Goal: Obtain resource: Download file/media

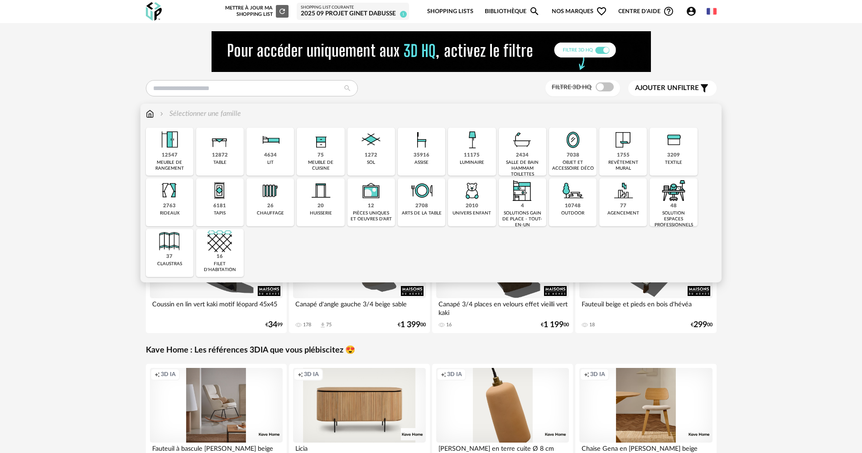
click at [317, 160] on div "meuble de cuisine" at bounding box center [320, 166] width 42 height 12
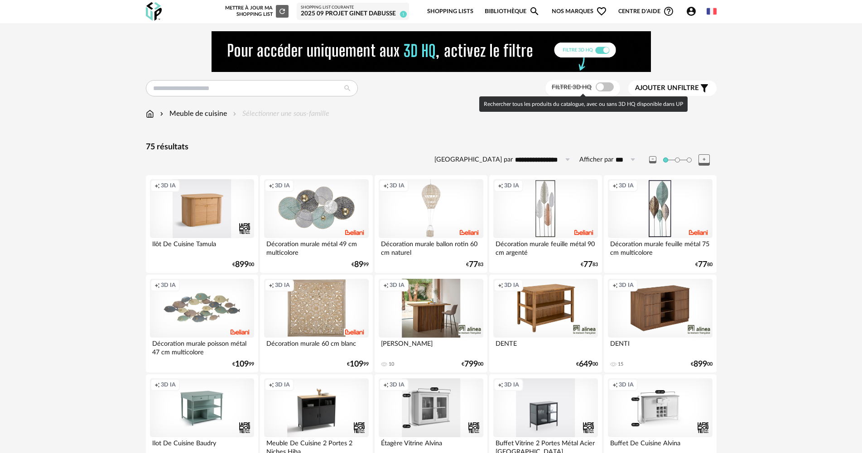
click at [606, 84] on span at bounding box center [605, 86] width 18 height 9
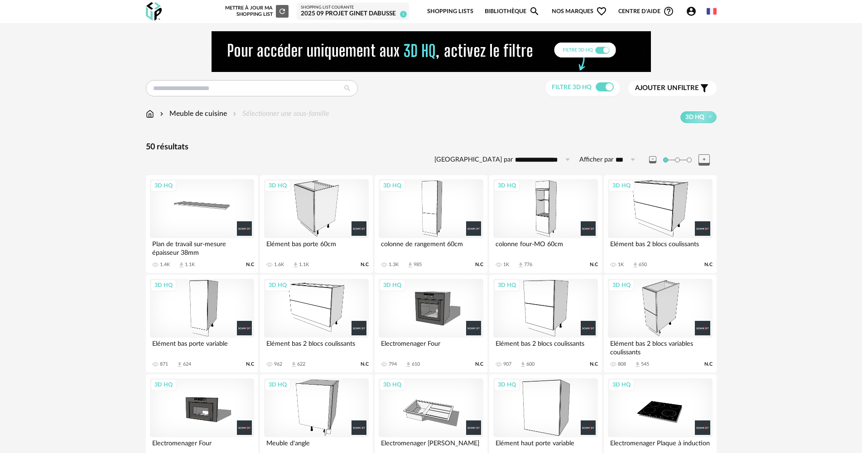
click at [537, 224] on div "3D HQ" at bounding box center [545, 208] width 104 height 59
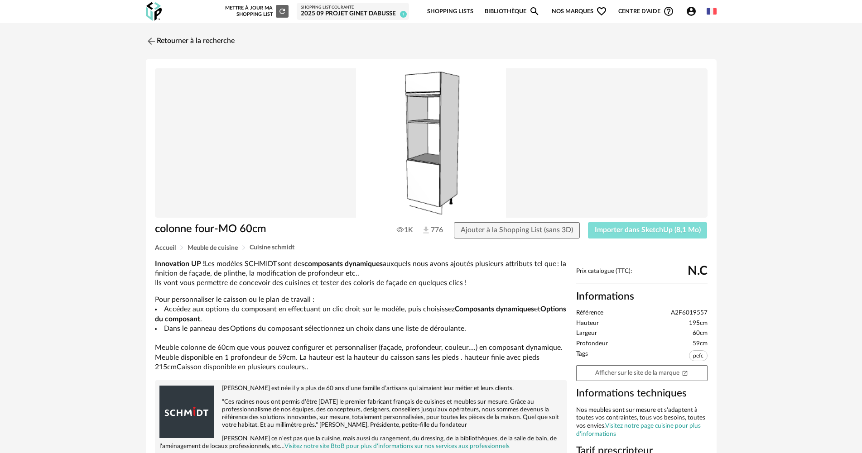
drag, startPoint x: 620, startPoint y: 233, endPoint x: 446, endPoint y: 218, distance: 174.2
click at [619, 233] on span "Importer dans SketchUp (8,1 Mo)" at bounding box center [648, 229] width 106 height 7
click at [152, 44] on img at bounding box center [150, 40] width 13 height 13
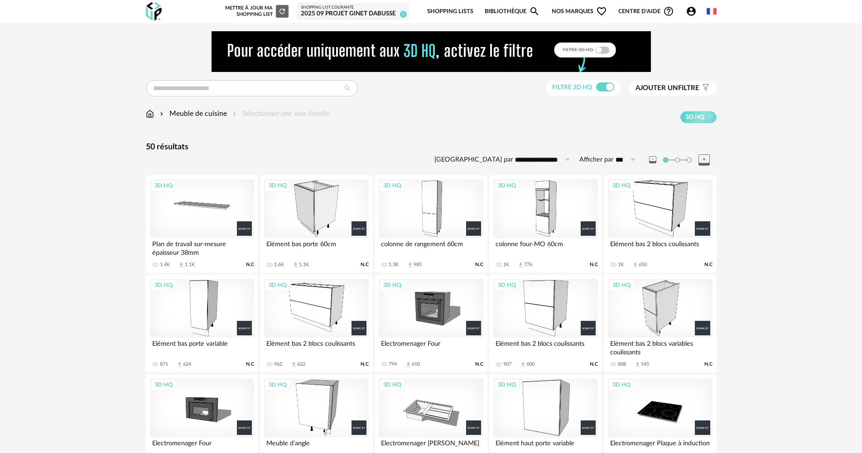
click at [294, 200] on div "3D HQ" at bounding box center [316, 208] width 104 height 59
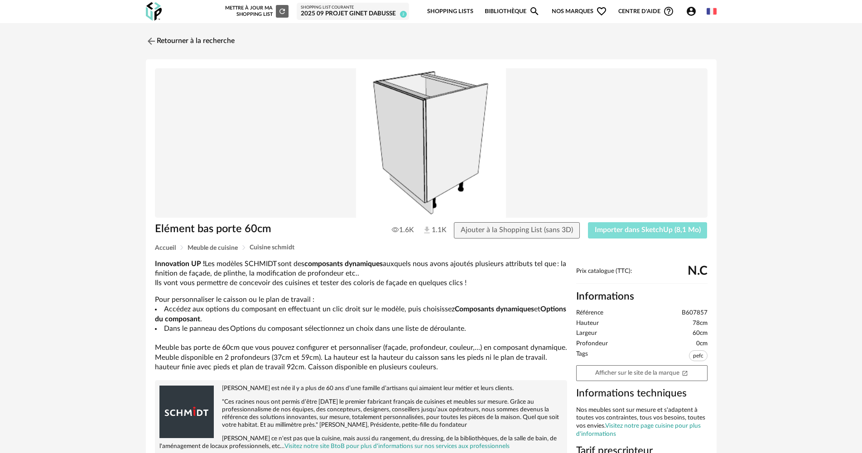
drag, startPoint x: 624, startPoint y: 233, endPoint x: 315, endPoint y: 159, distance: 317.6
click at [623, 233] on span "Importer dans SketchUp (8,1 Mo)" at bounding box center [648, 229] width 106 height 7
click at [148, 39] on img at bounding box center [150, 40] width 13 height 13
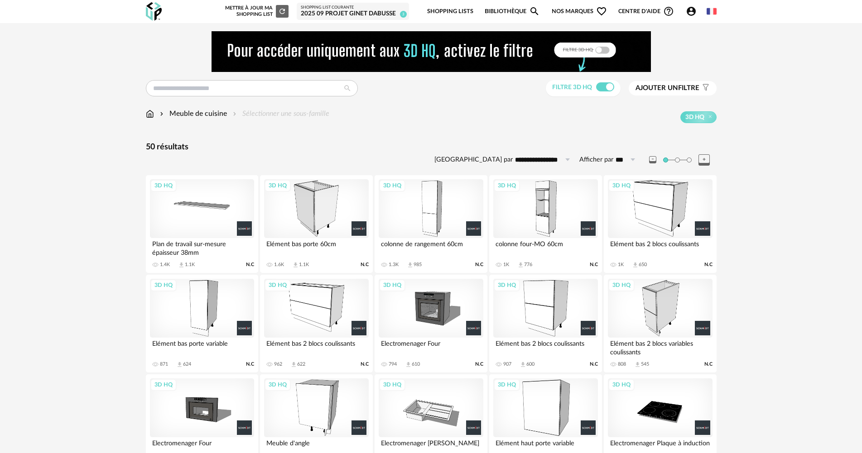
click at [687, 89] on span "Ajouter un filtre" at bounding box center [667, 88] width 64 height 9
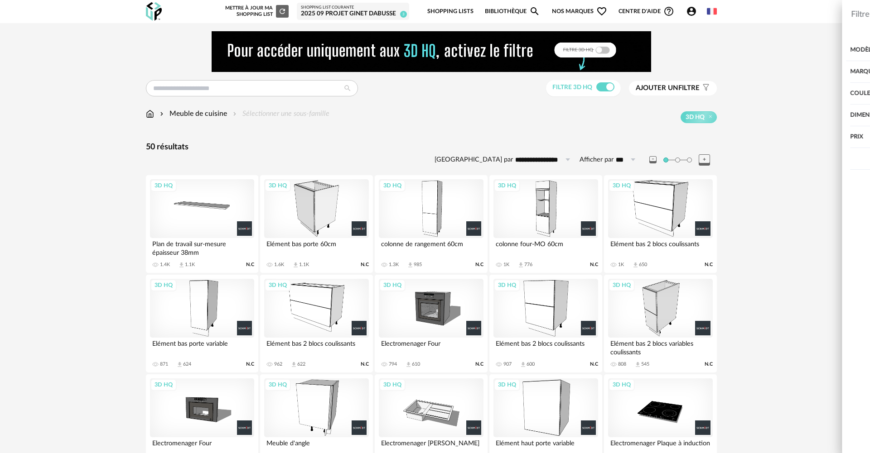
click at [651, 116] on div "Dimension" at bounding box center [734, 116] width 235 height 22
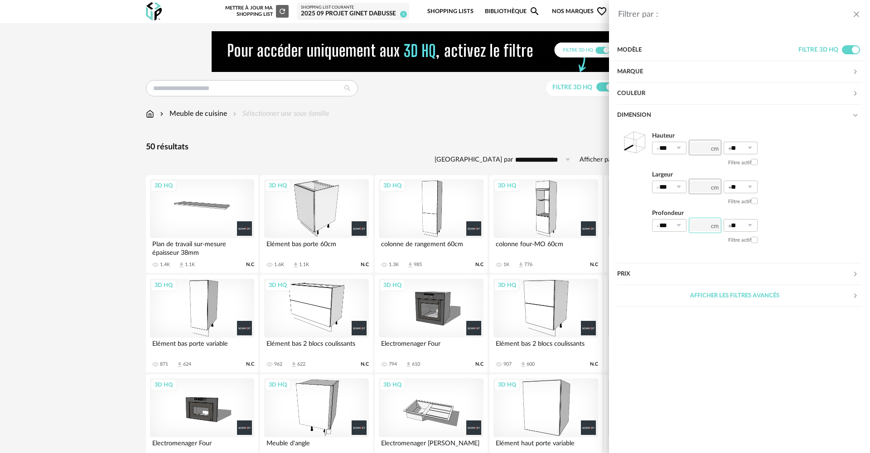
click at [704, 228] on input "number" at bounding box center [704, 225] width 33 height 15
type input "**"
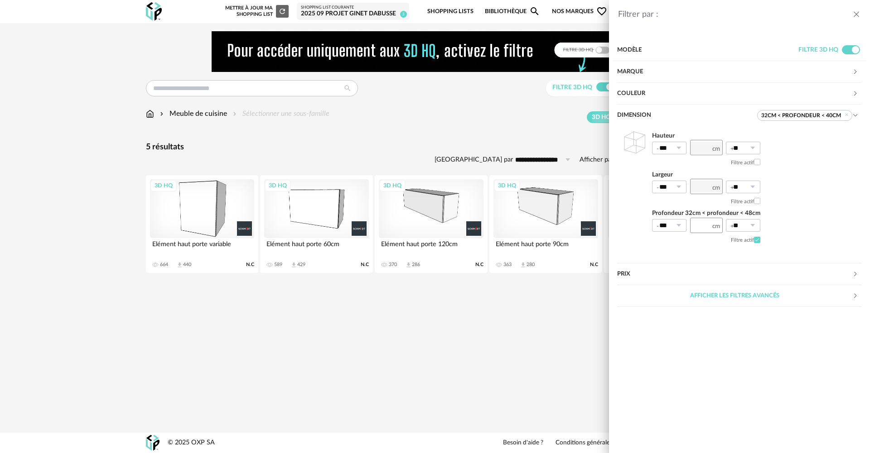
click at [205, 220] on div "Filtrer par : Modèle Filtre 3D HQ Marque &tradition 0 101 Copenhagen 0 366 Conc…" at bounding box center [435, 226] width 870 height 453
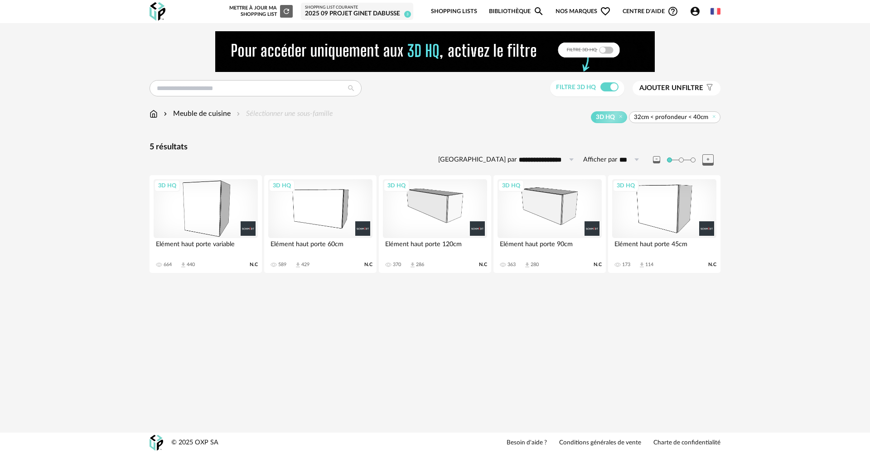
click at [208, 212] on div "3D HQ" at bounding box center [206, 208] width 104 height 59
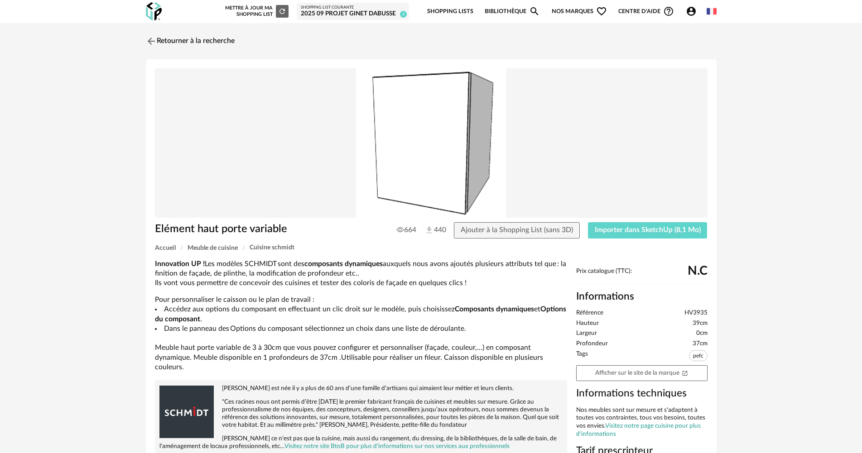
drag, startPoint x: 625, startPoint y: 233, endPoint x: 466, endPoint y: 201, distance: 162.3
click at [624, 233] on span "Importer dans SketchUp (8,1 Mo)" at bounding box center [648, 229] width 106 height 7
click at [149, 41] on img at bounding box center [150, 40] width 13 height 13
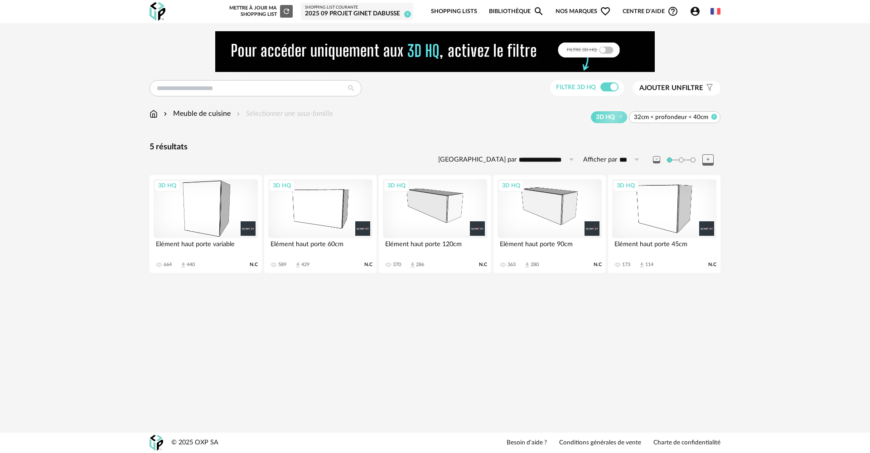
click at [714, 117] on icon at bounding box center [714, 117] width 6 height 6
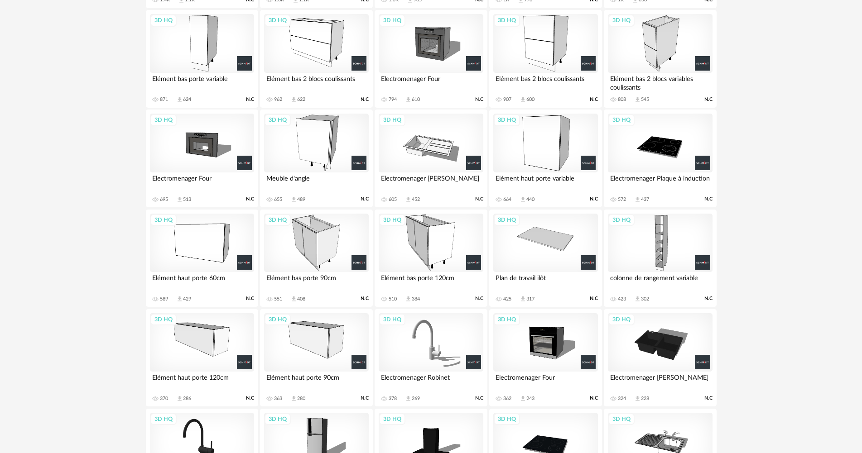
scroll to position [272, 0]
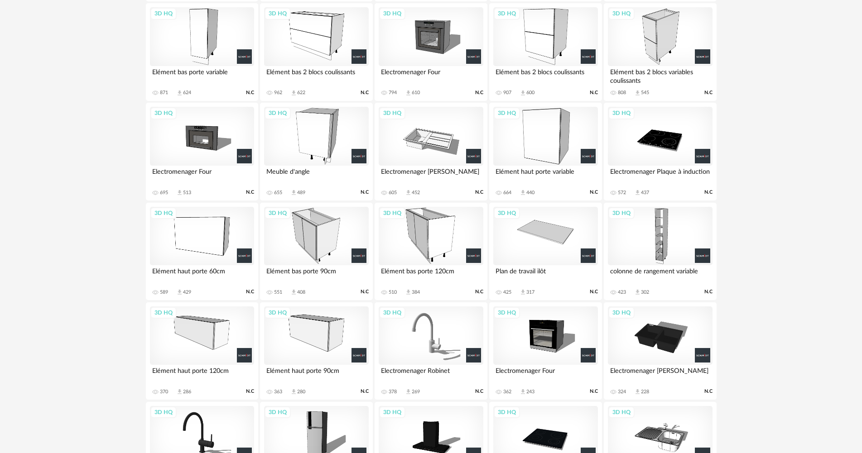
click at [436, 241] on div "3D HQ" at bounding box center [431, 236] width 104 height 59
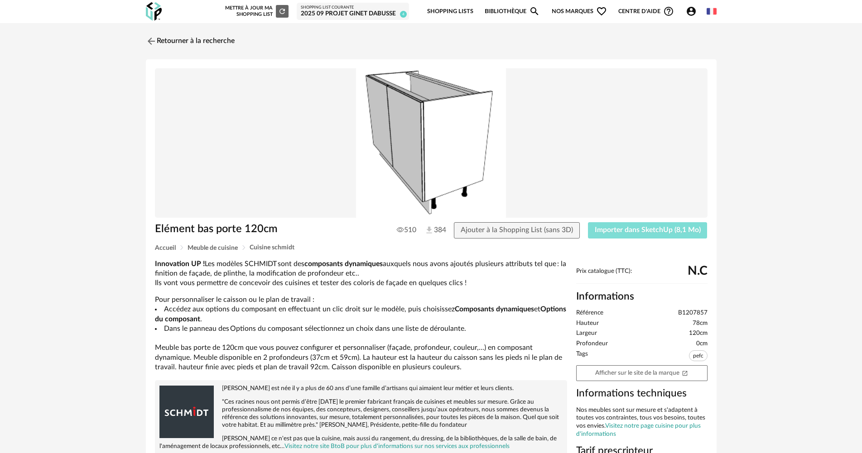
click at [623, 231] on span "Importer dans SketchUp (8,1 Mo)" at bounding box center [648, 229] width 106 height 7
click at [149, 42] on img at bounding box center [150, 40] width 13 height 13
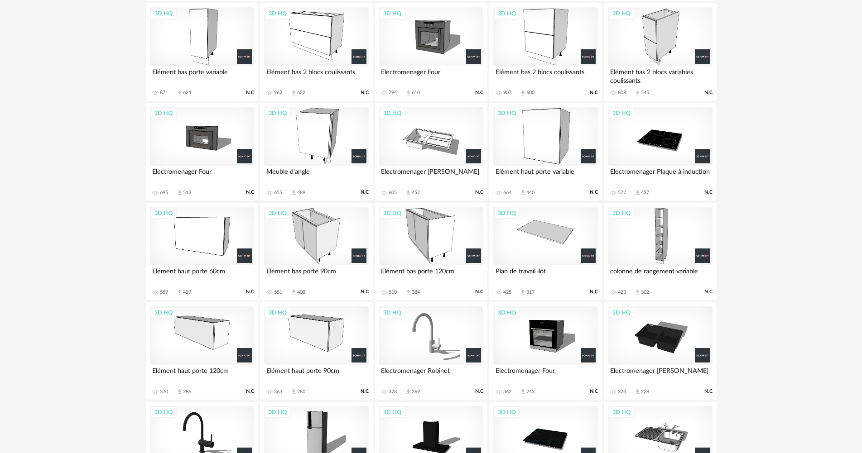
click at [318, 234] on div "3D HQ" at bounding box center [316, 236] width 104 height 59
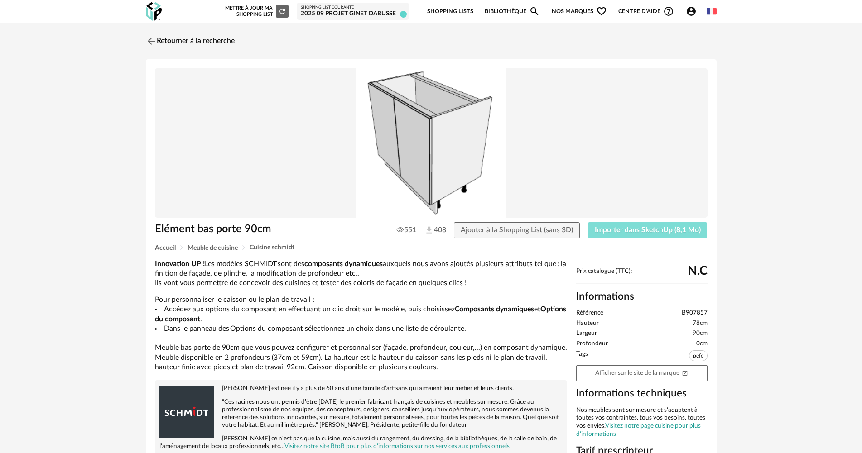
click at [658, 232] on span "Importer dans SketchUp (8,1 Mo)" at bounding box center [648, 229] width 106 height 7
click at [151, 40] on img at bounding box center [150, 40] width 13 height 13
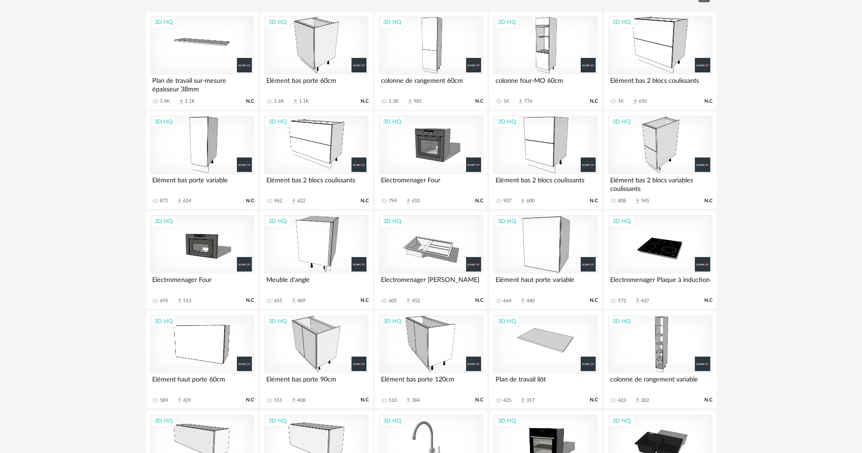
scroll to position [167, 0]
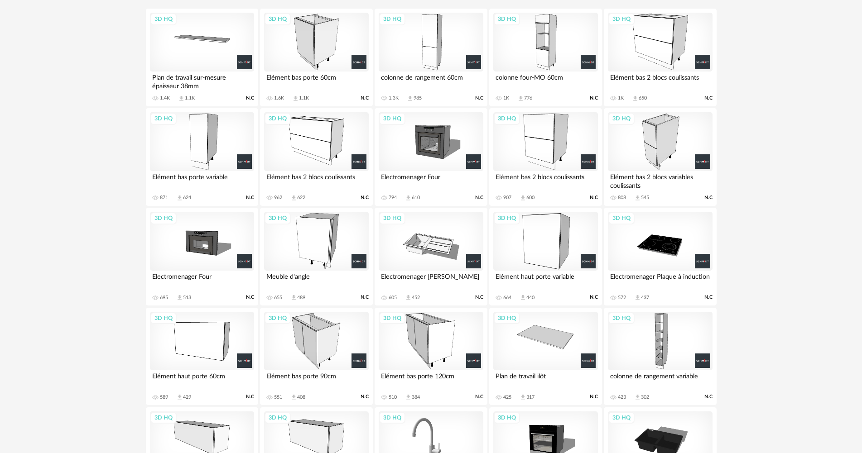
click at [418, 146] on div "3D HQ" at bounding box center [431, 141] width 104 height 59
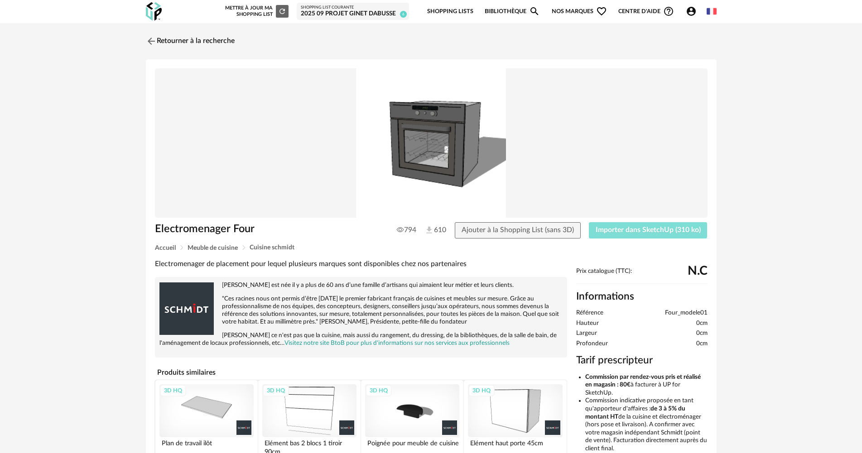
click at [626, 232] on span "Importer dans SketchUp (310 ko)" at bounding box center [648, 229] width 105 height 7
click at [150, 40] on img at bounding box center [150, 40] width 13 height 13
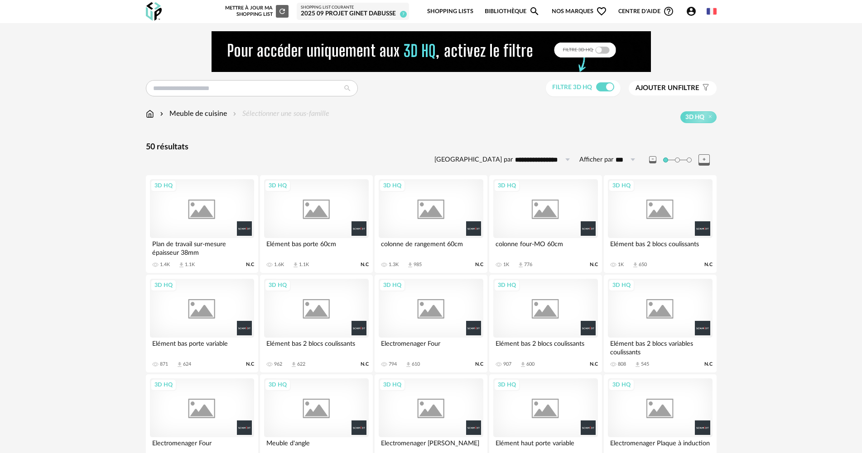
scroll to position [167, 0]
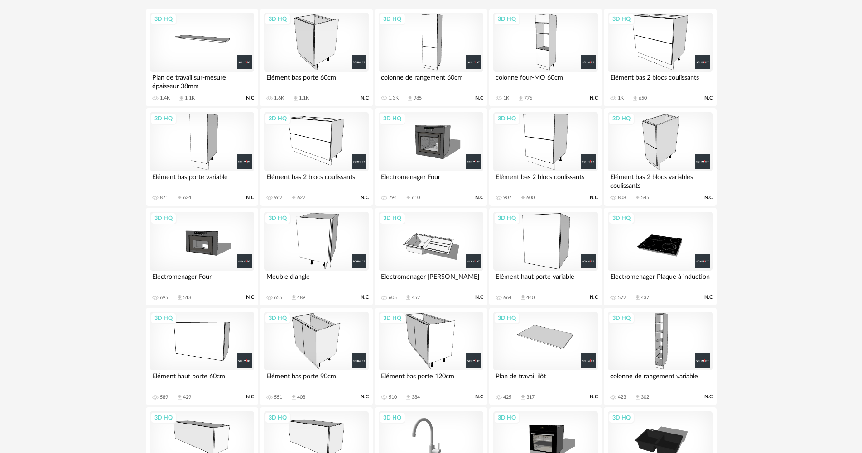
click at [431, 245] on div "3D HQ" at bounding box center [431, 241] width 104 height 59
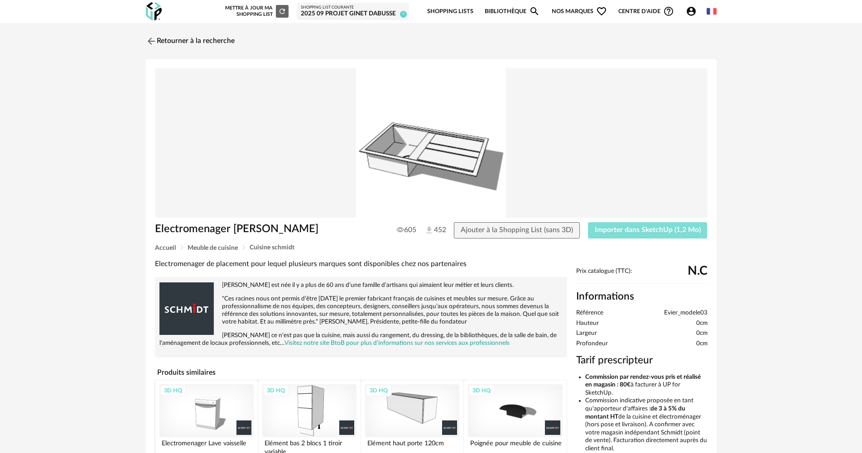
drag, startPoint x: 625, startPoint y: 234, endPoint x: 396, endPoint y: 216, distance: 229.9
click at [622, 234] on button "Importer dans SketchUp (1,2 Mo)" at bounding box center [648, 230] width 120 height 16
click at [151, 41] on img at bounding box center [150, 40] width 13 height 13
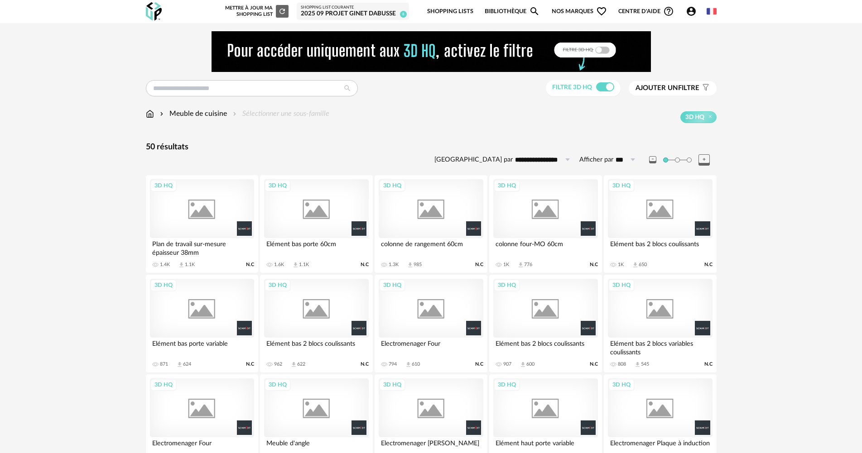
scroll to position [167, 0]
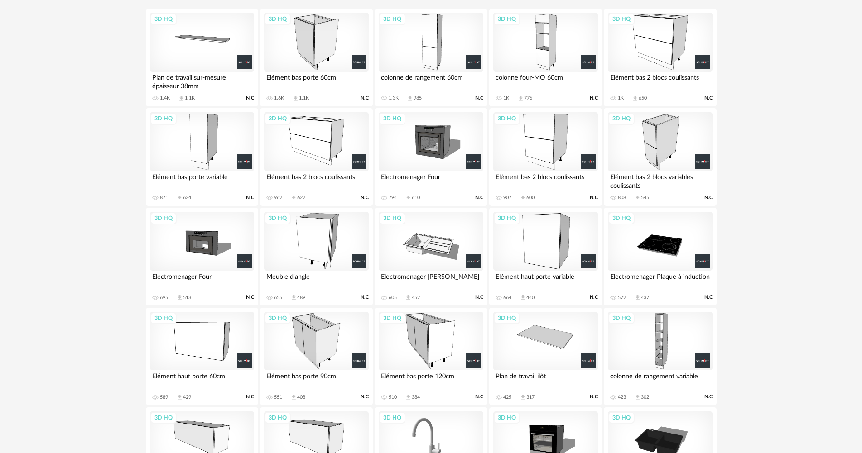
click at [667, 249] on div "3D HQ" at bounding box center [660, 241] width 104 height 59
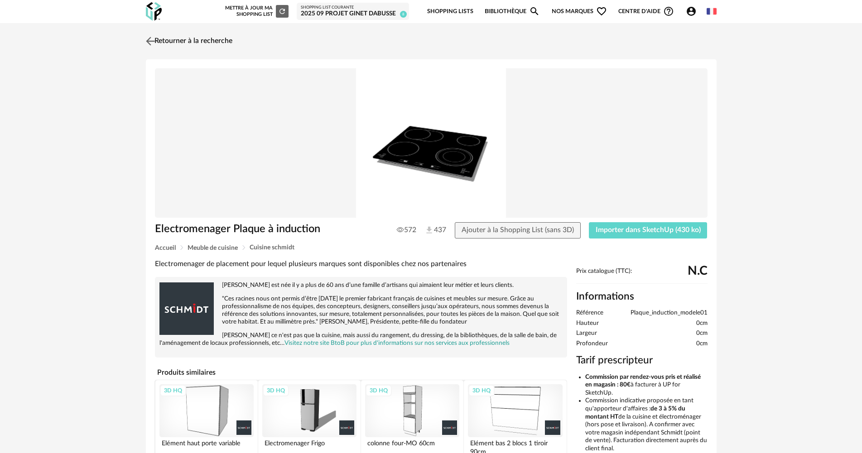
click at [154, 39] on img at bounding box center [150, 40] width 13 height 13
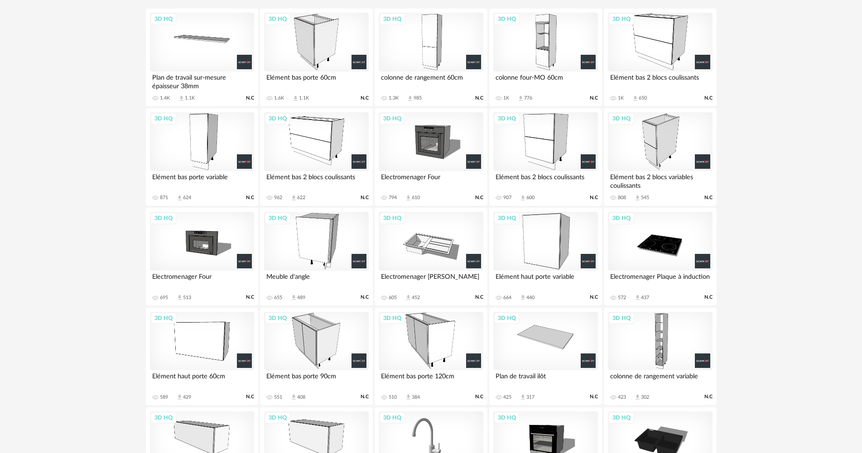
click at [660, 247] on div "3D HQ" at bounding box center [660, 241] width 104 height 59
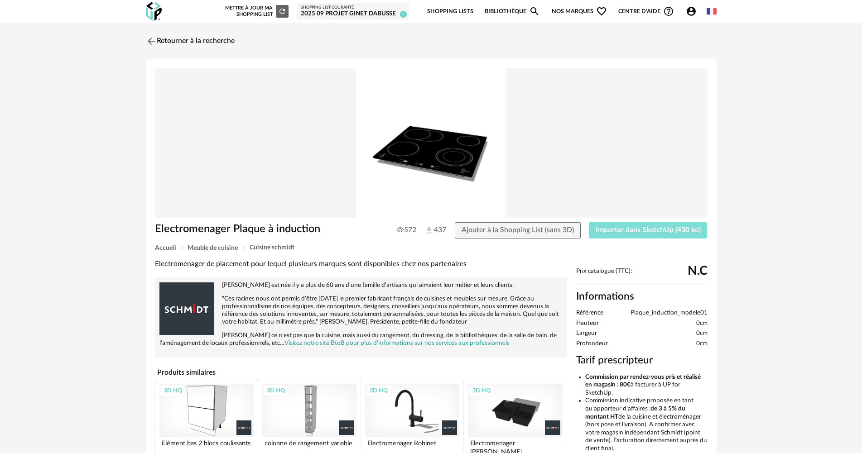
click at [615, 233] on span "Importer dans SketchUp (430 ko)" at bounding box center [648, 229] width 105 height 7
click at [149, 44] on img at bounding box center [150, 40] width 13 height 13
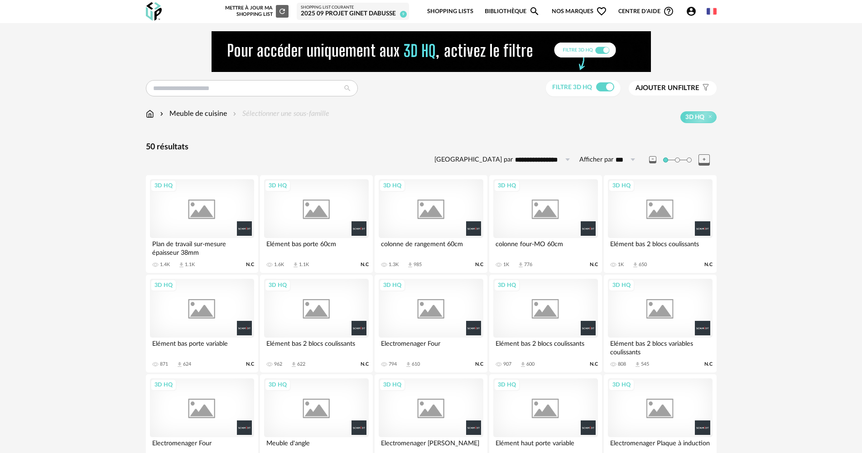
scroll to position [167, 0]
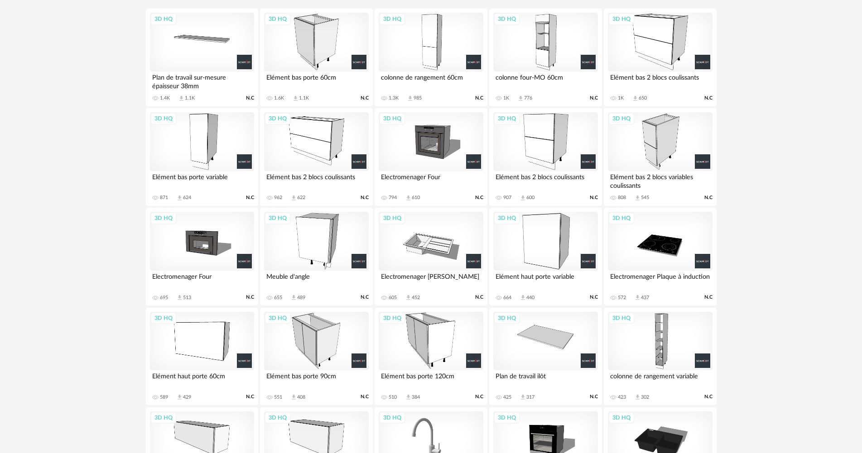
click at [321, 250] on div "3D HQ" at bounding box center [316, 241] width 104 height 59
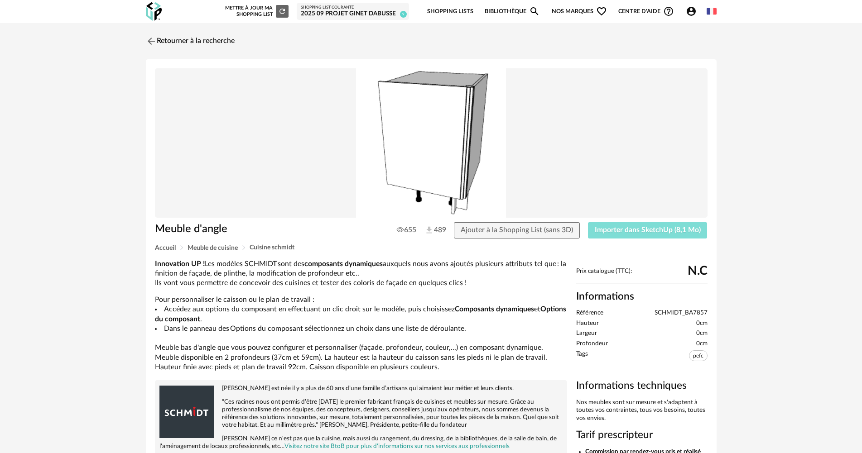
click at [618, 235] on button "Importer dans SketchUp (8,1 Mo)" at bounding box center [648, 230] width 120 height 16
click at [154, 41] on img at bounding box center [150, 40] width 13 height 13
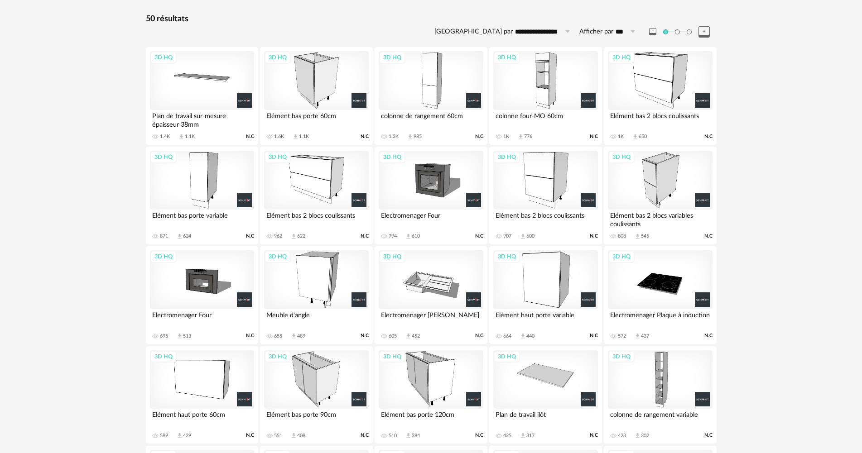
scroll to position [121, 0]
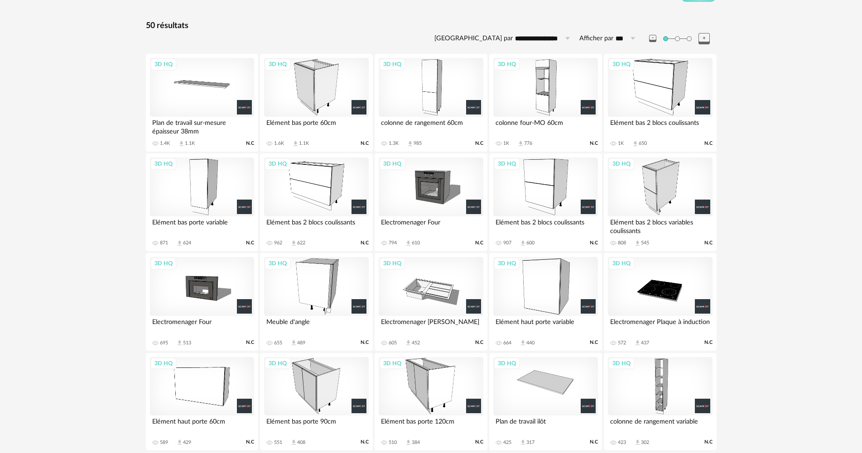
click at [196, 179] on div "3D HQ" at bounding box center [202, 187] width 104 height 59
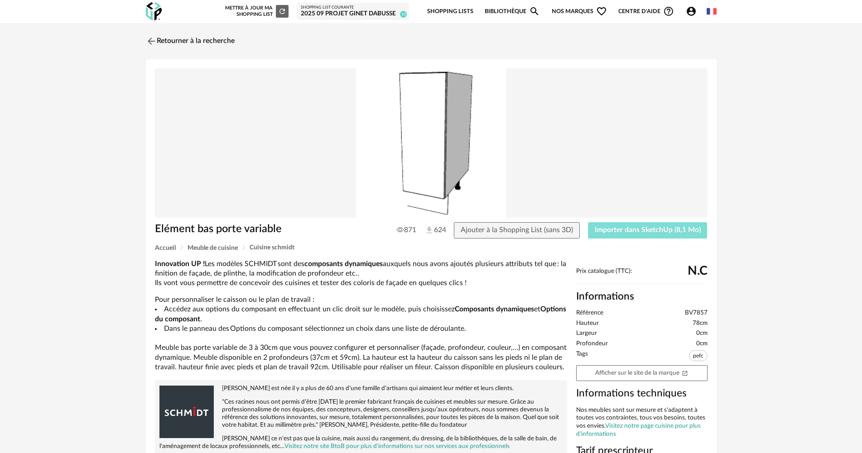
click at [610, 230] on span "Importer dans SketchUp (8,1 Mo)" at bounding box center [648, 229] width 106 height 7
click at [150, 39] on img at bounding box center [150, 40] width 13 height 13
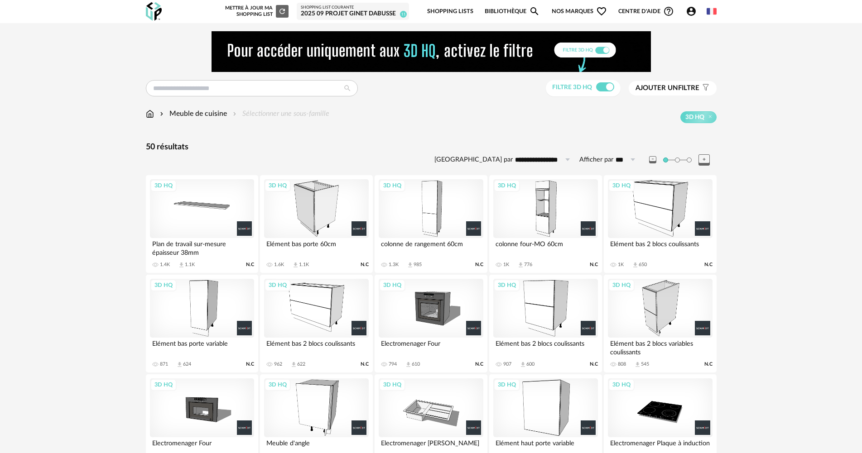
scroll to position [121, 0]
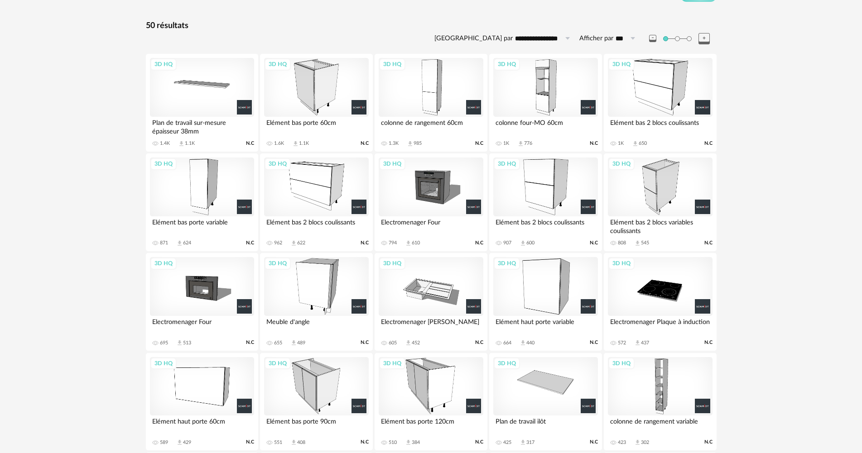
click at [645, 97] on div "3D HQ" at bounding box center [660, 87] width 104 height 59
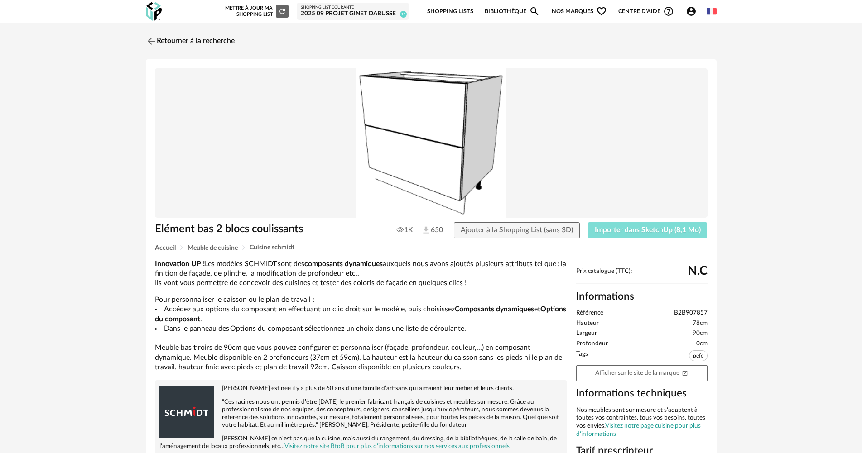
click at [645, 234] on button "Importer dans SketchUp (8,1 Mo)" at bounding box center [648, 230] width 120 height 16
click at [150, 38] on img at bounding box center [150, 40] width 13 height 13
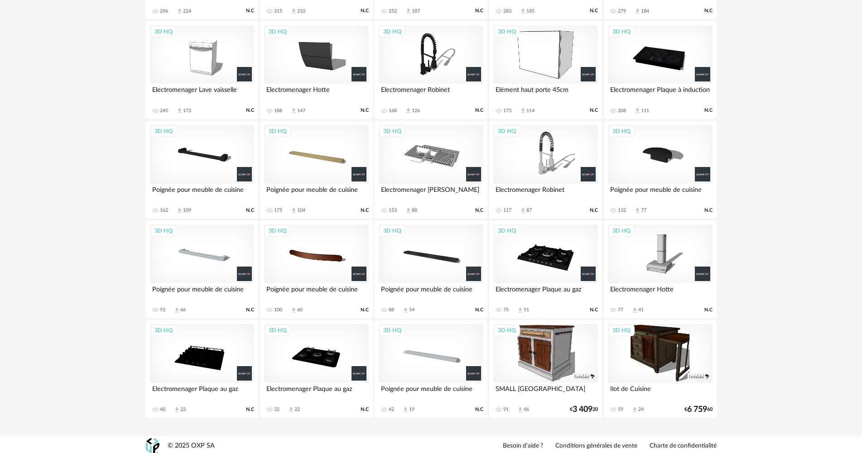
scroll to position [756, 0]
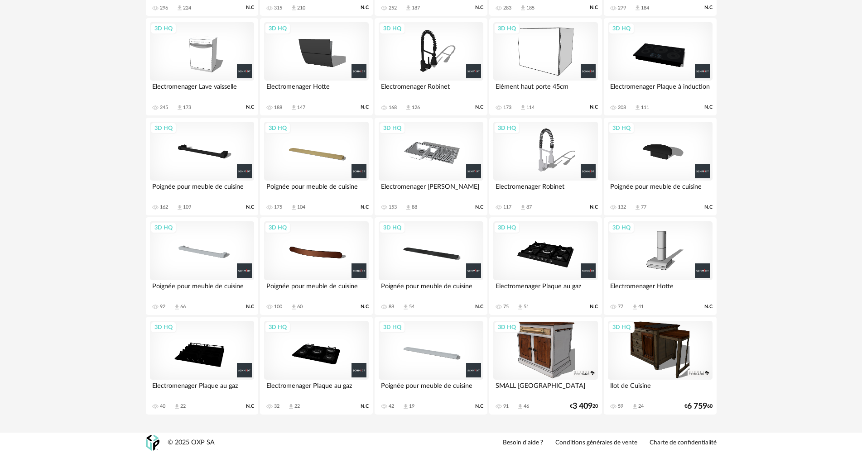
click at [668, 253] on div "3D HQ" at bounding box center [660, 250] width 104 height 59
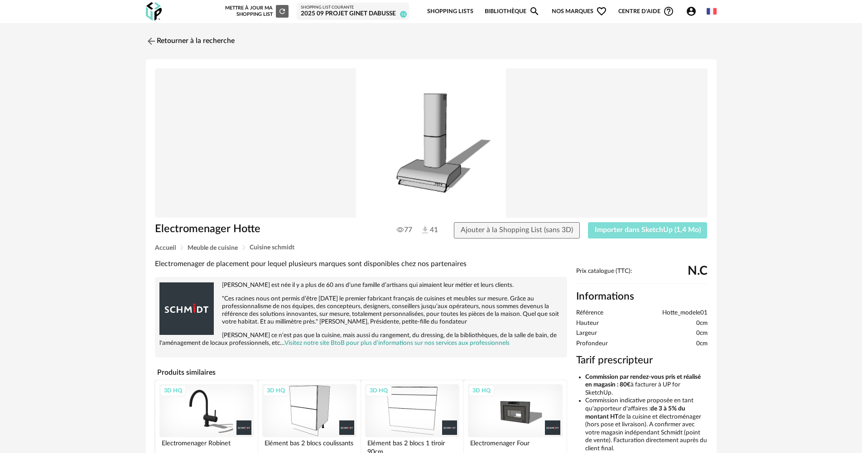
click at [620, 236] on button "Importer dans SketchUp (1,4 Mo)" at bounding box center [648, 230] width 120 height 16
click at [153, 39] on img at bounding box center [150, 40] width 13 height 13
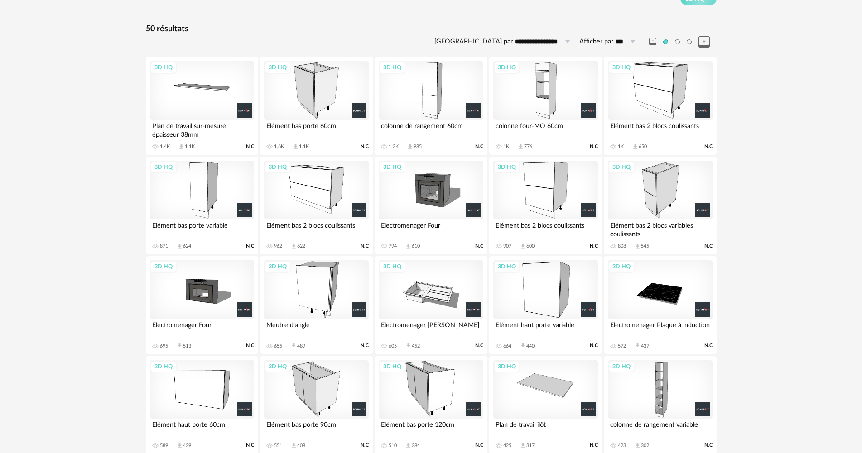
scroll to position [91, 0]
